Goal: Transaction & Acquisition: Purchase product/service

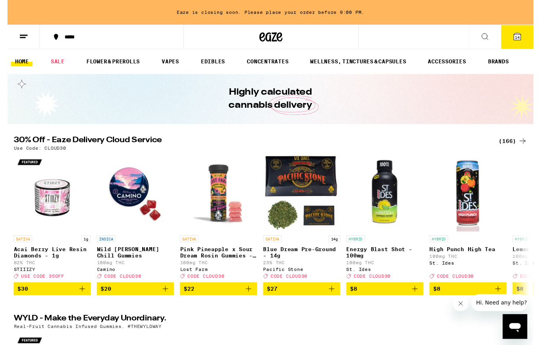
click at [523, 37] on span "14" at bounding box center [524, 38] width 5 height 5
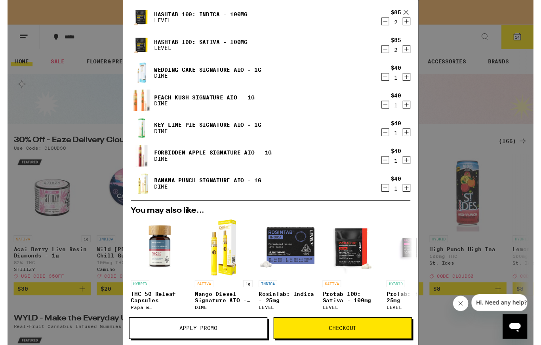
scroll to position [161, 0]
click at [302, 339] on span "Checkout" at bounding box center [344, 337] width 141 height 6
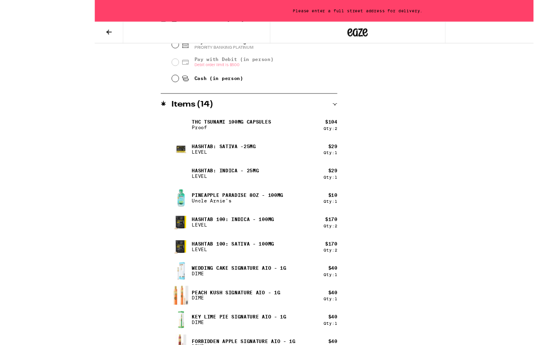
scroll to position [389, 0]
